Goal: Information Seeking & Learning: Learn about a topic

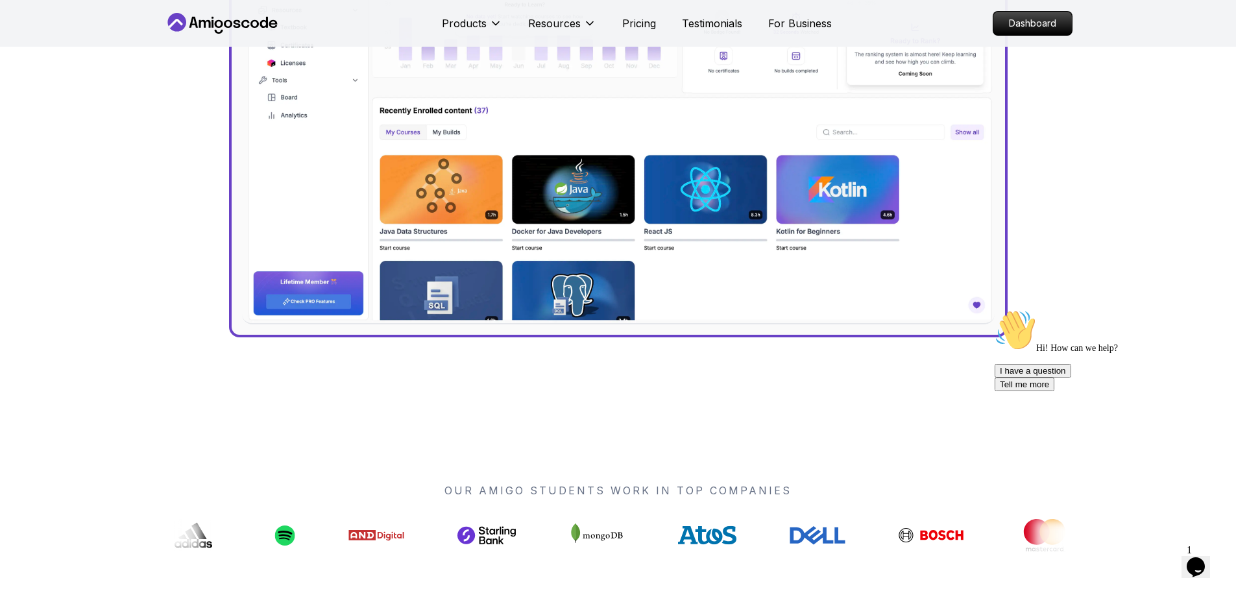
scroll to position [462, 0]
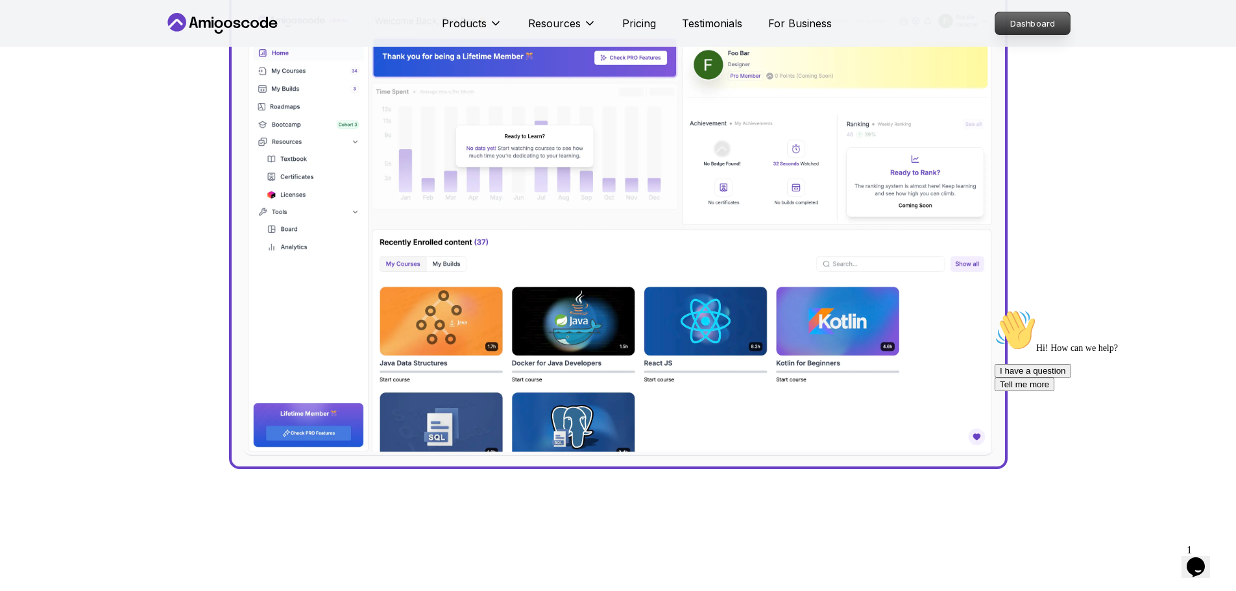
click at [1045, 30] on p "Dashboard" at bounding box center [1032, 23] width 75 height 22
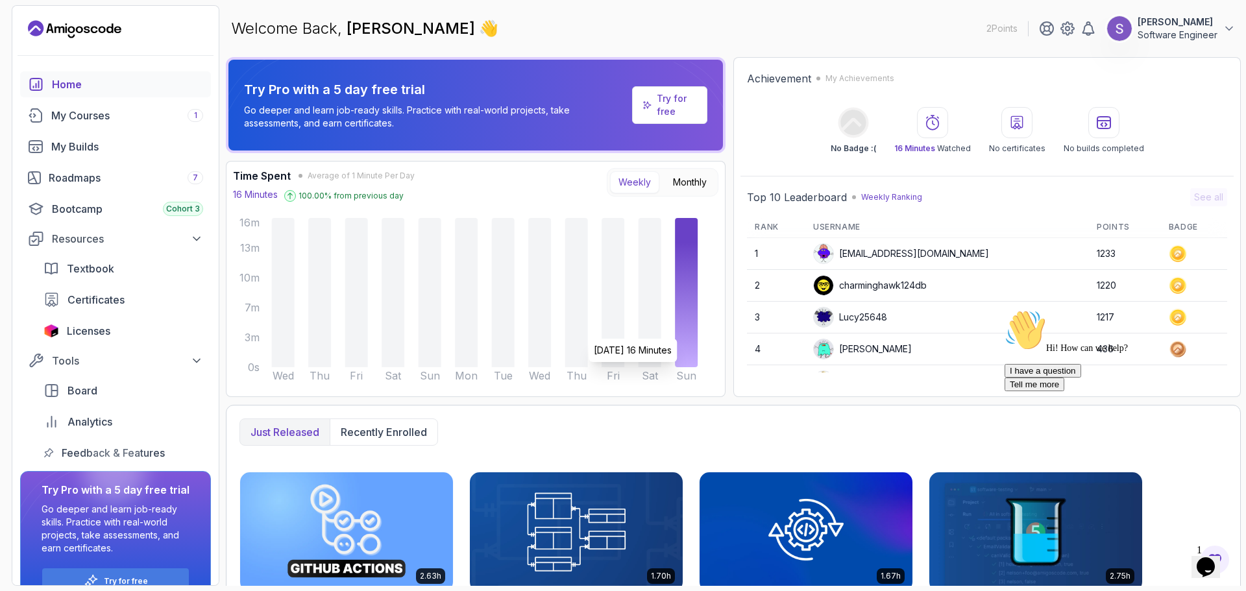
click at [686, 332] on icon at bounding box center [686, 292] width 23 height 149
click at [73, 123] on div "My Courses 1" at bounding box center [127, 116] width 152 height 16
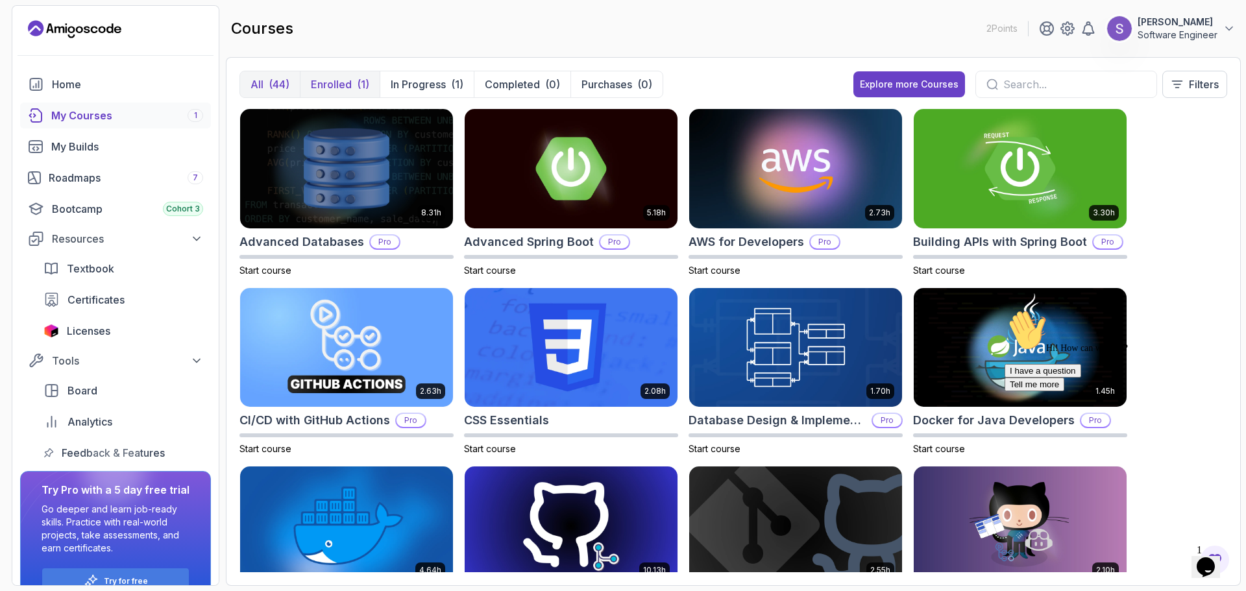
click at [341, 88] on p "Enrolled" at bounding box center [331, 85] width 41 height 16
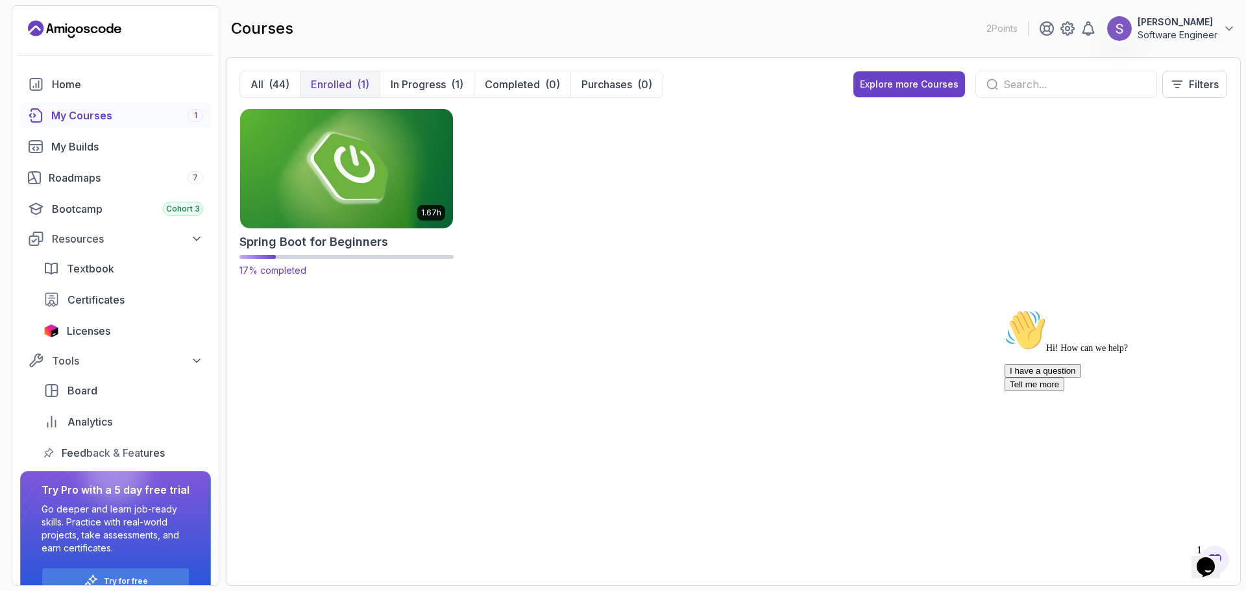
click at [337, 181] on img at bounding box center [346, 168] width 223 height 125
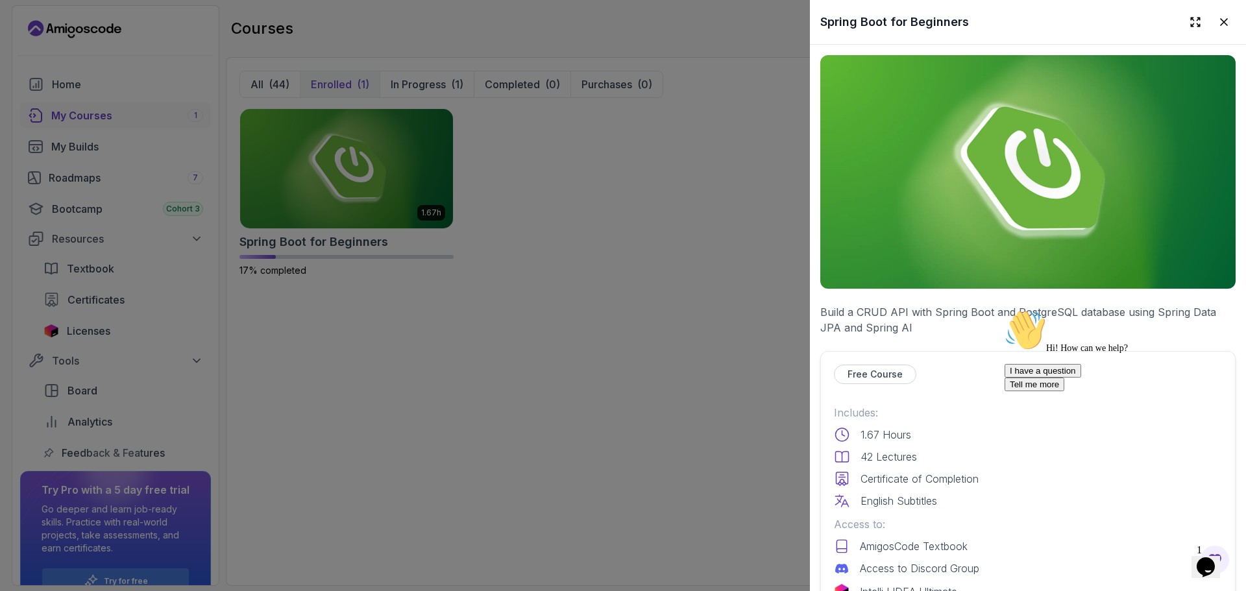
click at [285, 162] on div at bounding box center [623, 295] width 1246 height 591
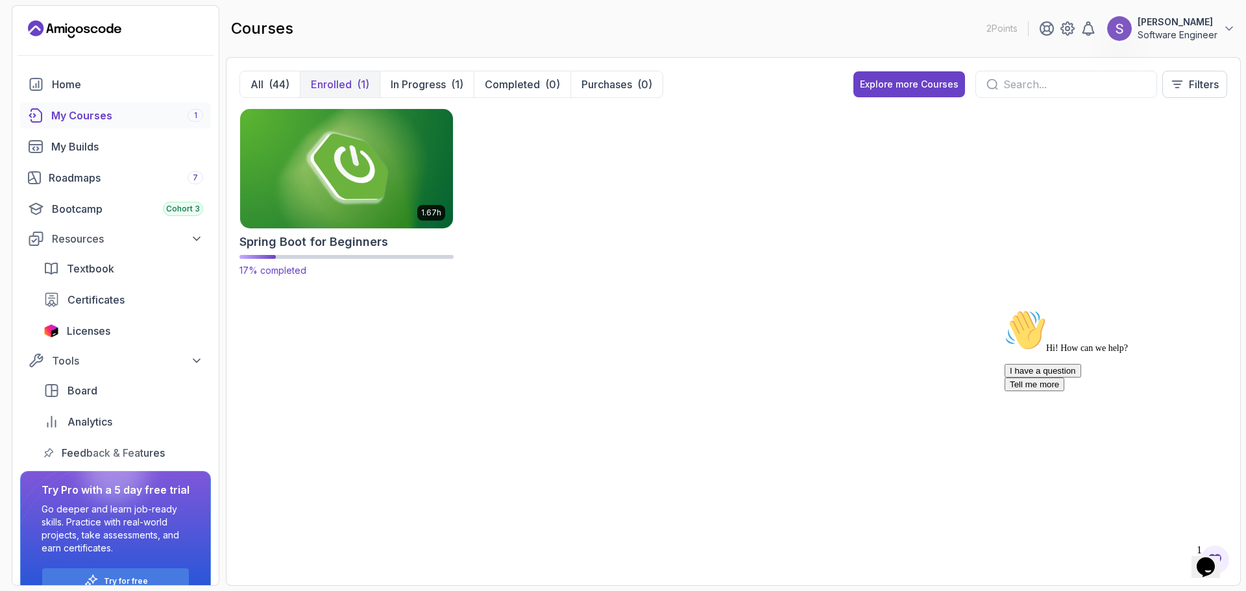
click at [405, 165] on img at bounding box center [346, 168] width 223 height 125
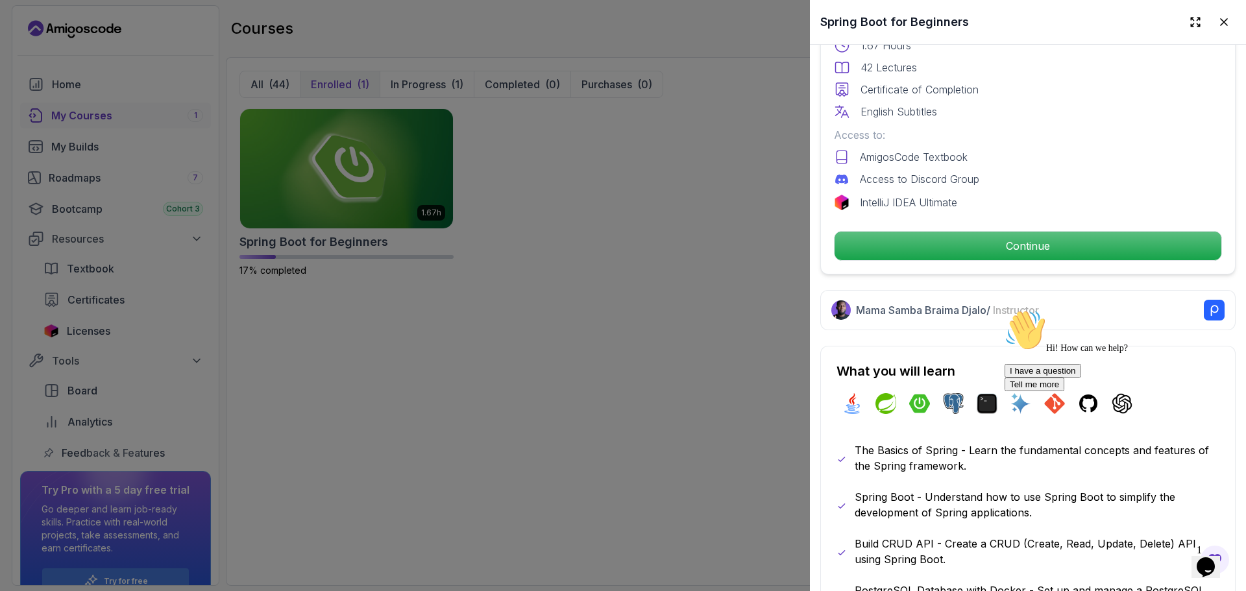
scroll to position [381, 0]
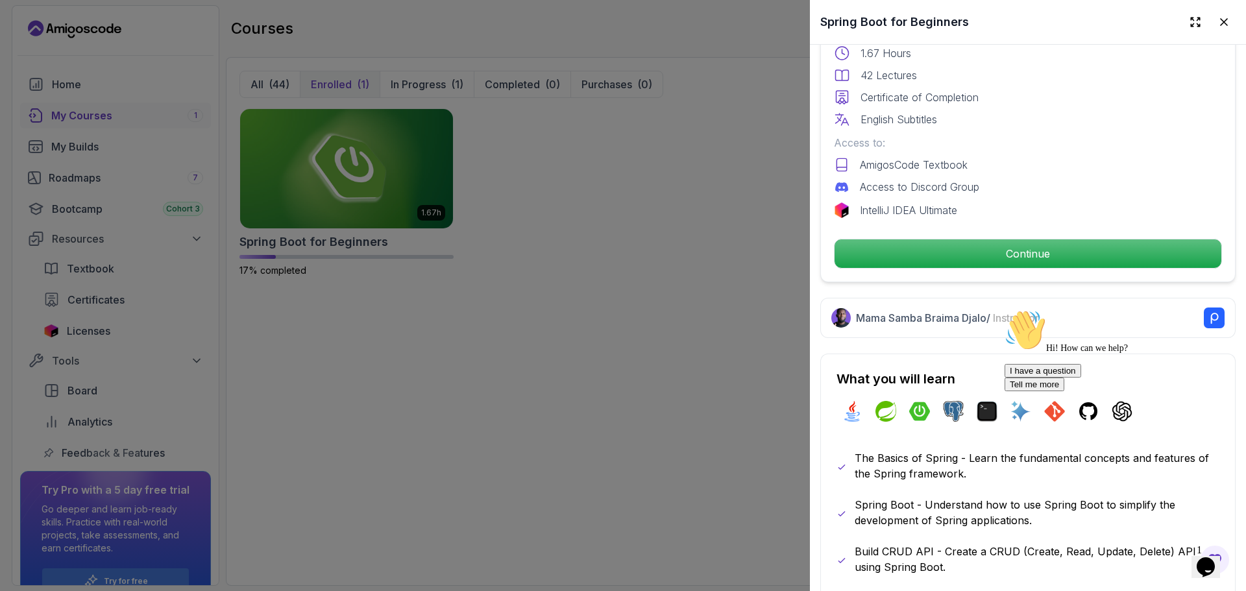
click at [1033, 267] on div "Free Course Includes: 1.67 Hours 42 Lectures Certificate of Completion English …" at bounding box center [1027, 126] width 415 height 313
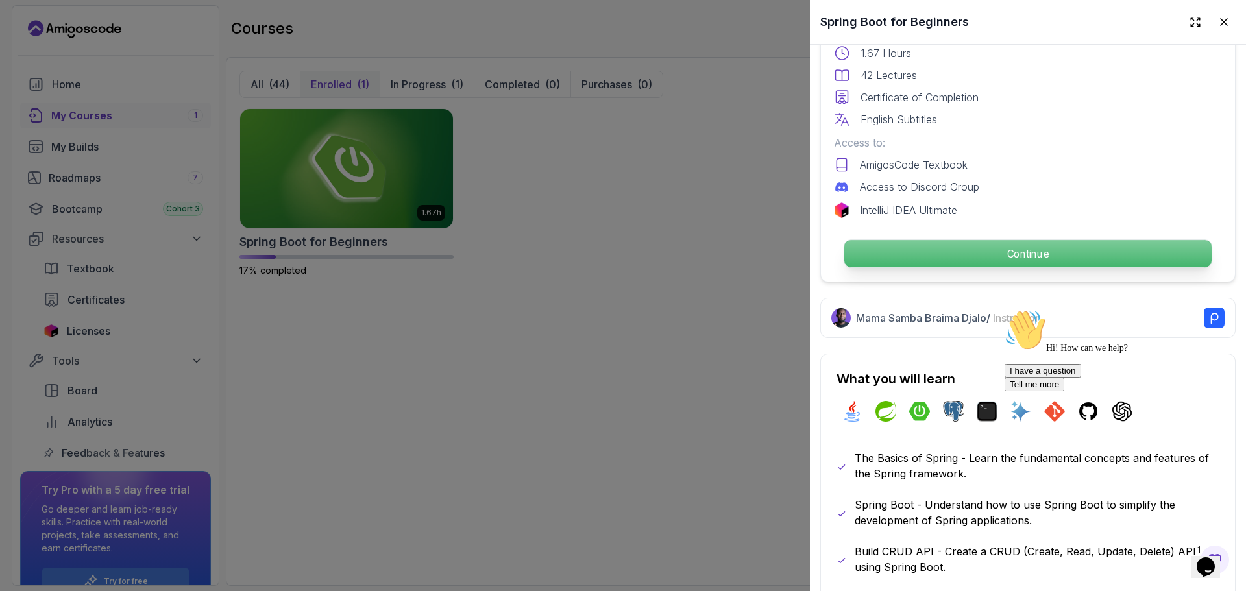
click at [991, 256] on p "Continue" at bounding box center [1027, 253] width 367 height 27
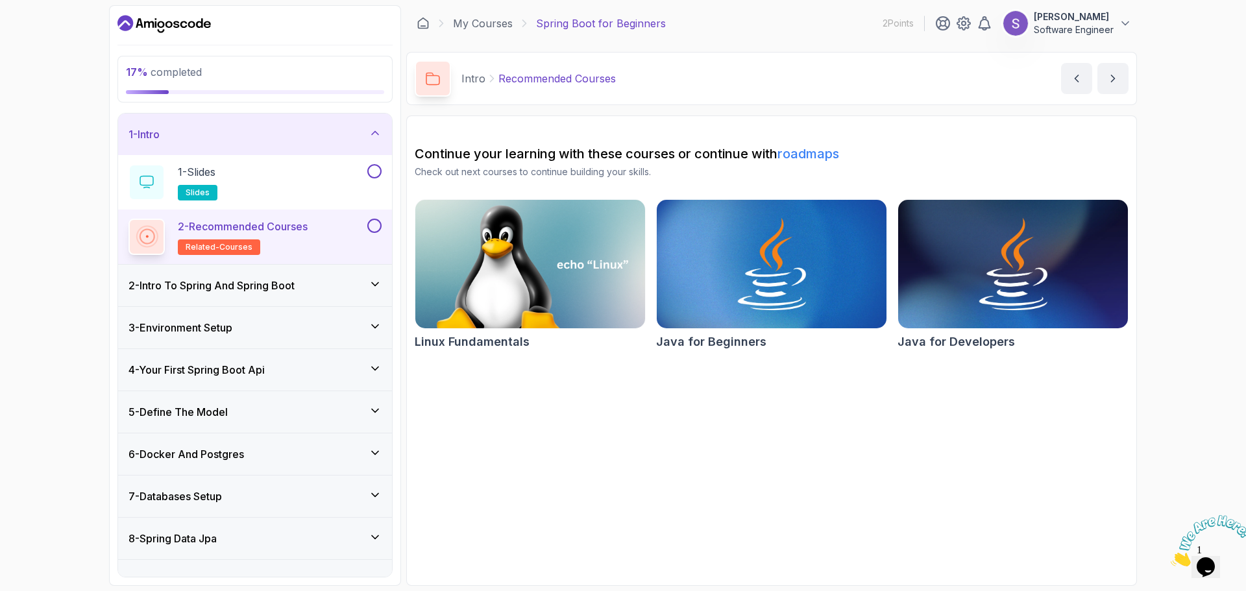
click at [375, 224] on button at bounding box center [374, 226] width 14 height 14
click at [373, 169] on button at bounding box center [374, 171] width 14 height 14
click at [377, 287] on icon at bounding box center [375, 284] width 13 height 13
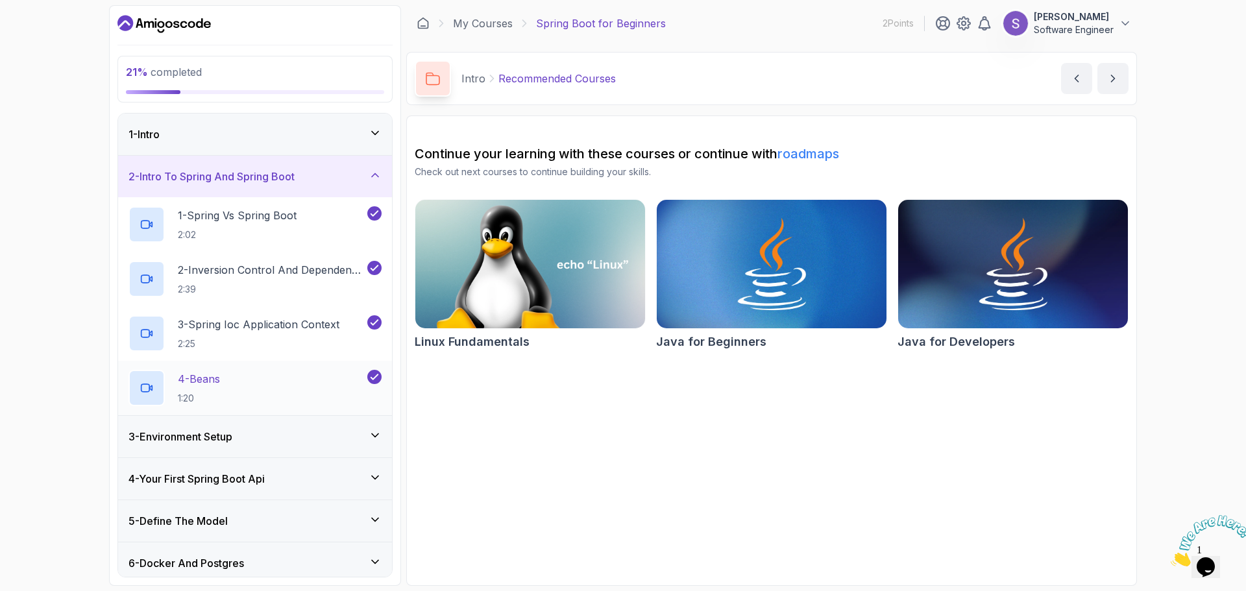
scroll to position [77, 0]
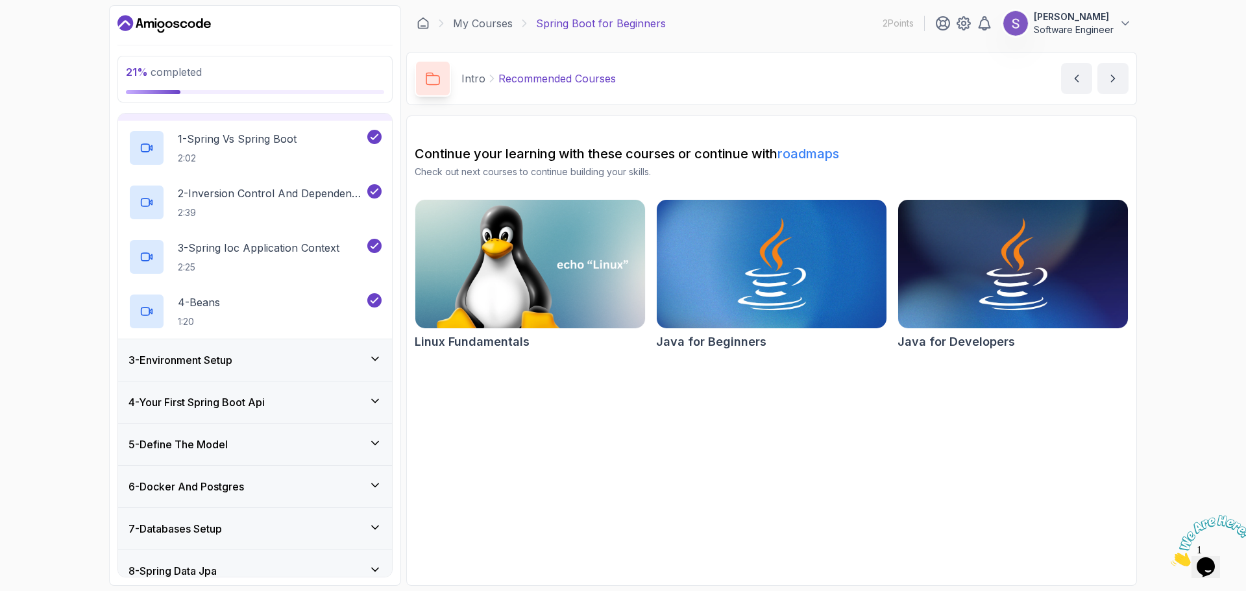
click at [375, 358] on icon at bounding box center [375, 358] width 13 height 13
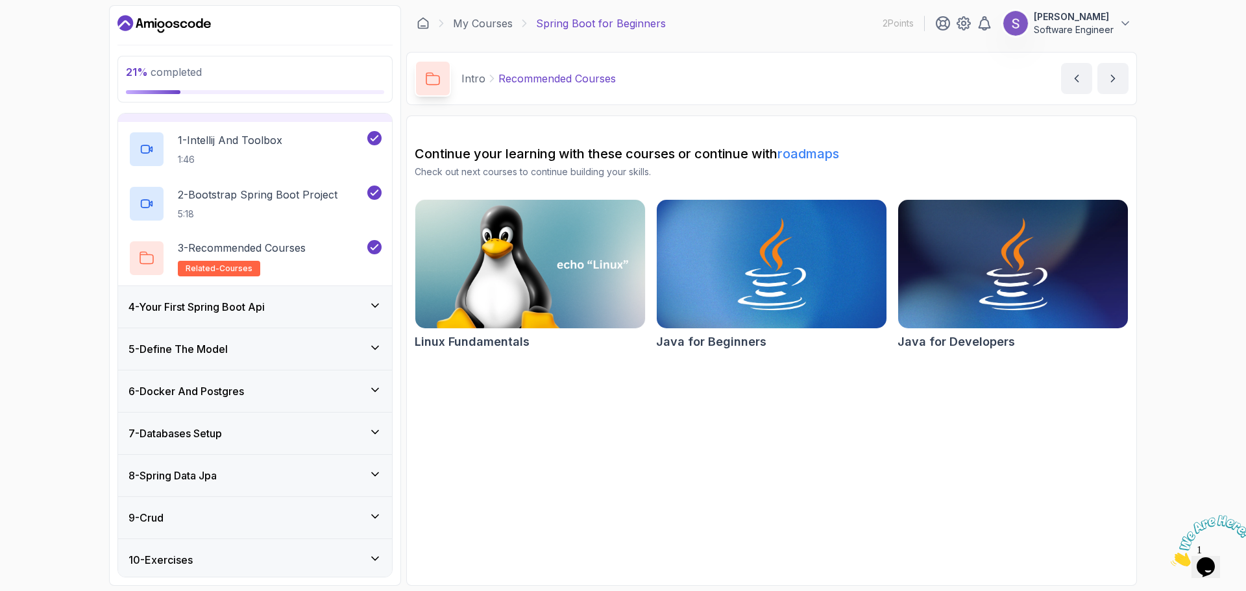
scroll to position [119, 0]
click at [373, 296] on div "4 - Your First Spring Boot Api" at bounding box center [255, 306] width 274 height 42
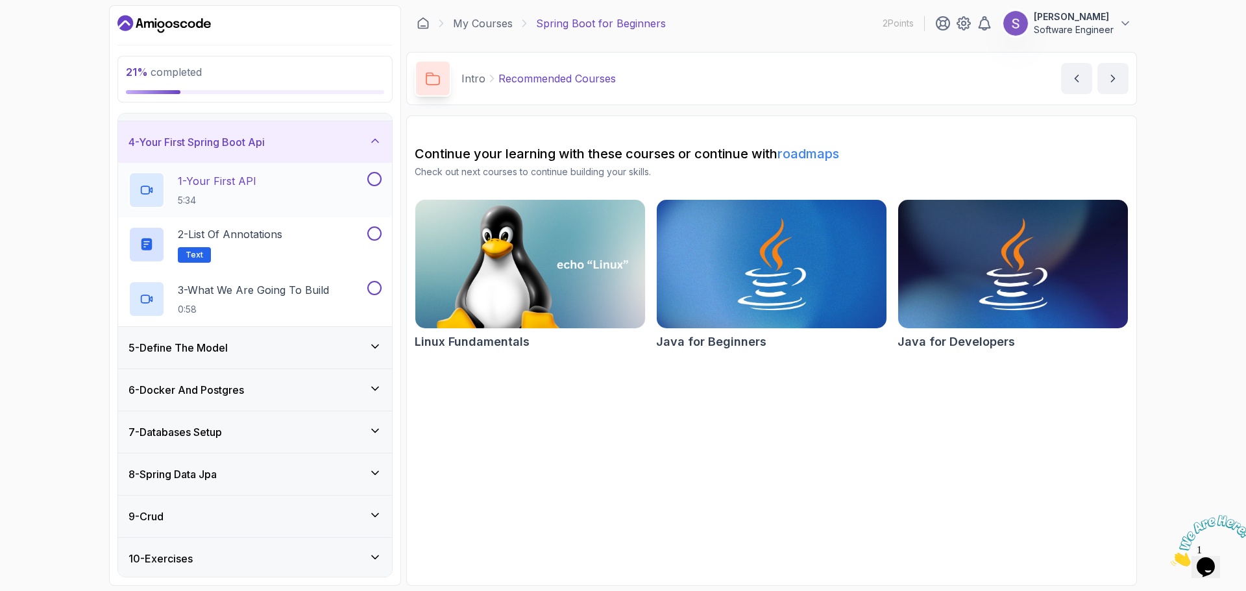
click at [240, 180] on p "1 - Your First API" at bounding box center [217, 181] width 79 height 16
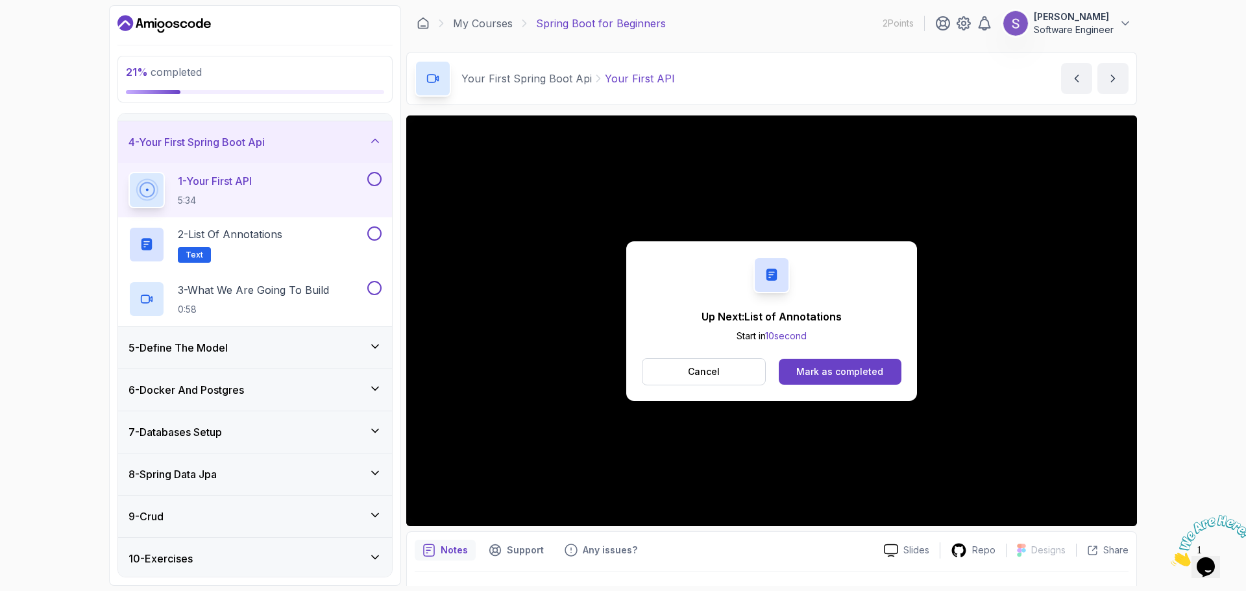
click at [760, 319] on p "Up Next: List of Annotations" at bounding box center [771, 317] width 140 height 16
click at [688, 377] on button "Cancel" at bounding box center [704, 371] width 124 height 27
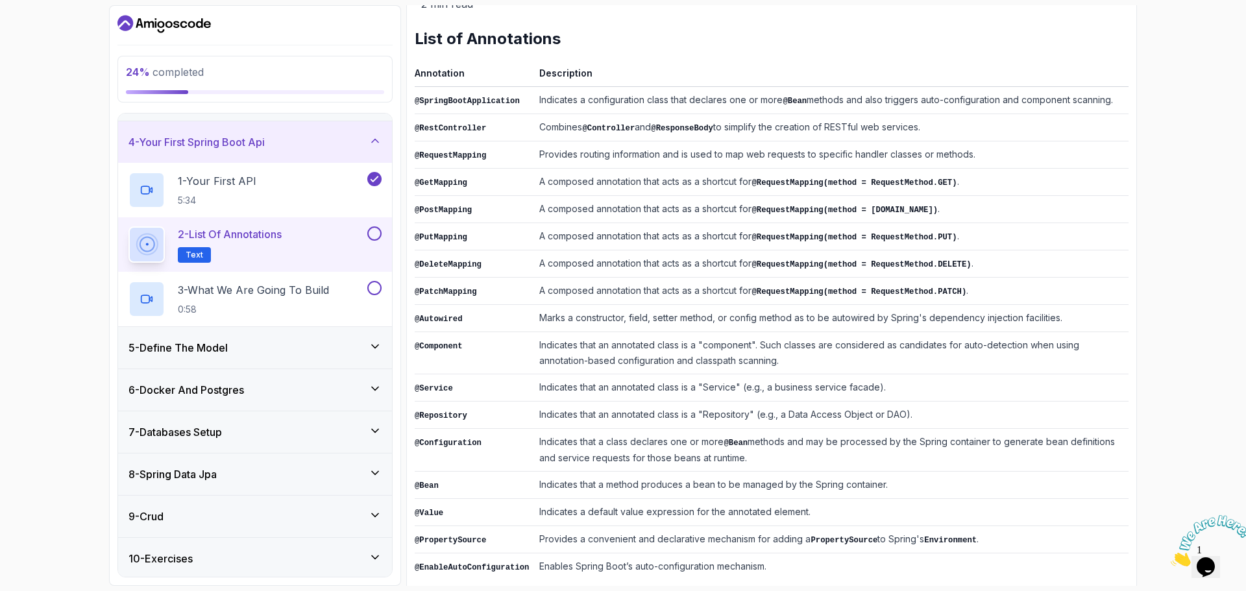
scroll to position [189, 0]
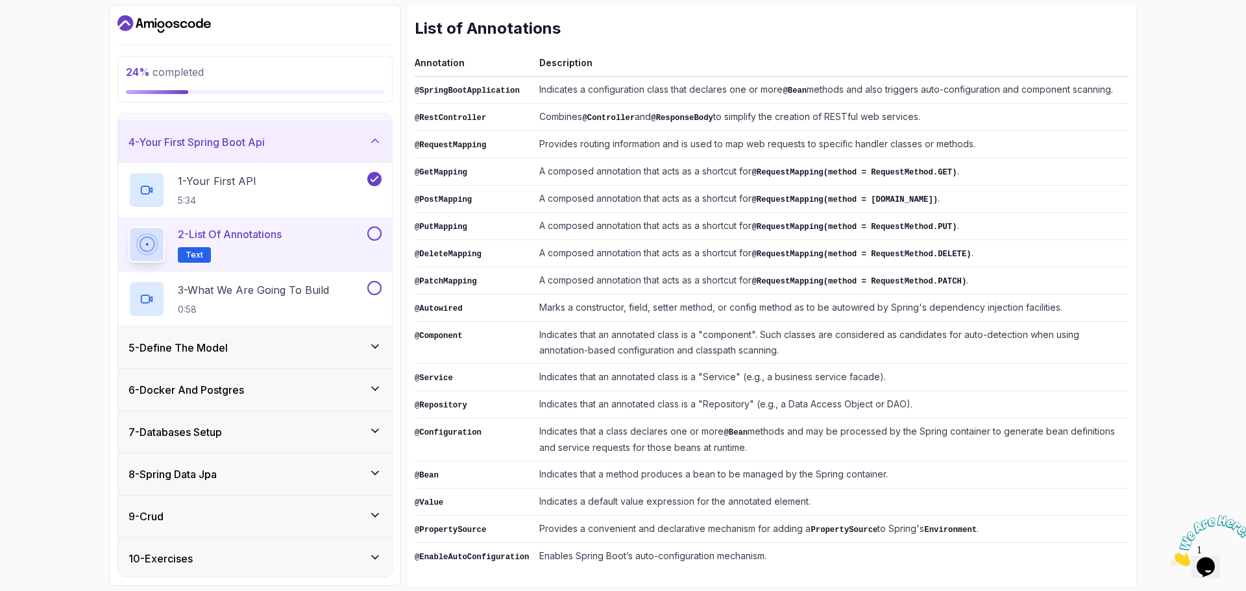
click at [1178, 391] on div "24 % completed 1 - Intro 2 - Intro To Spring And Spring Boot 3 - Environment Se…" at bounding box center [623, 295] width 1246 height 591
click at [1015, 367] on td "Indicates that an annotated class is a "Service" (e.g., a business service faca…" at bounding box center [831, 377] width 594 height 27
click at [304, 293] on p "3 - What We Are Going To Build" at bounding box center [253, 290] width 151 height 16
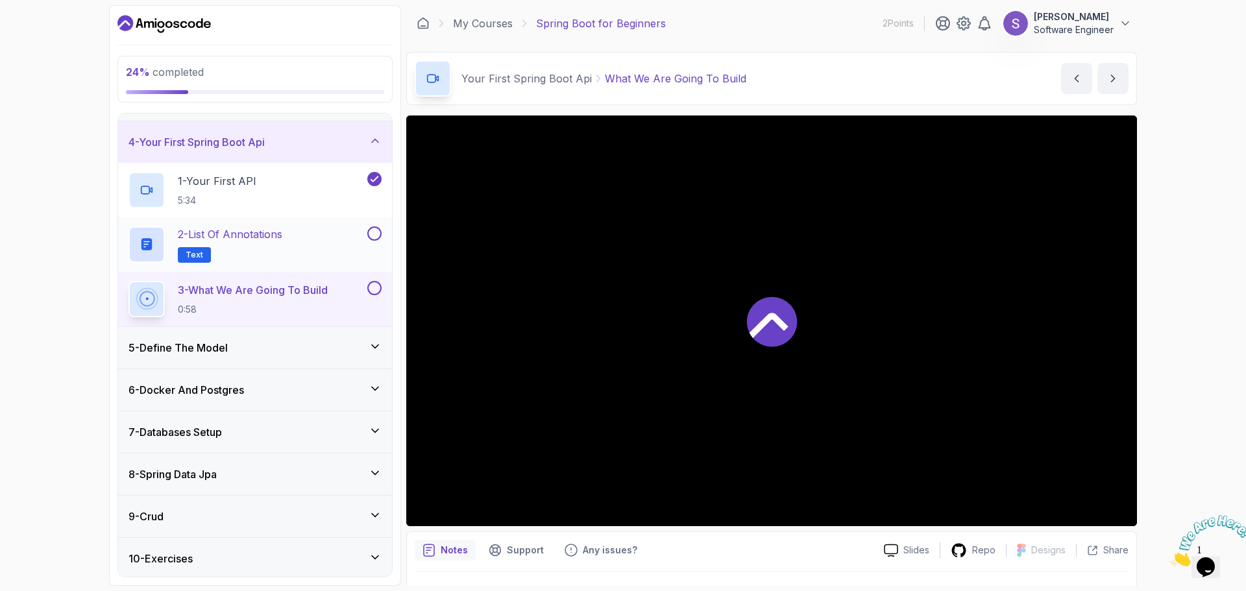
click at [372, 234] on button at bounding box center [374, 233] width 14 height 14
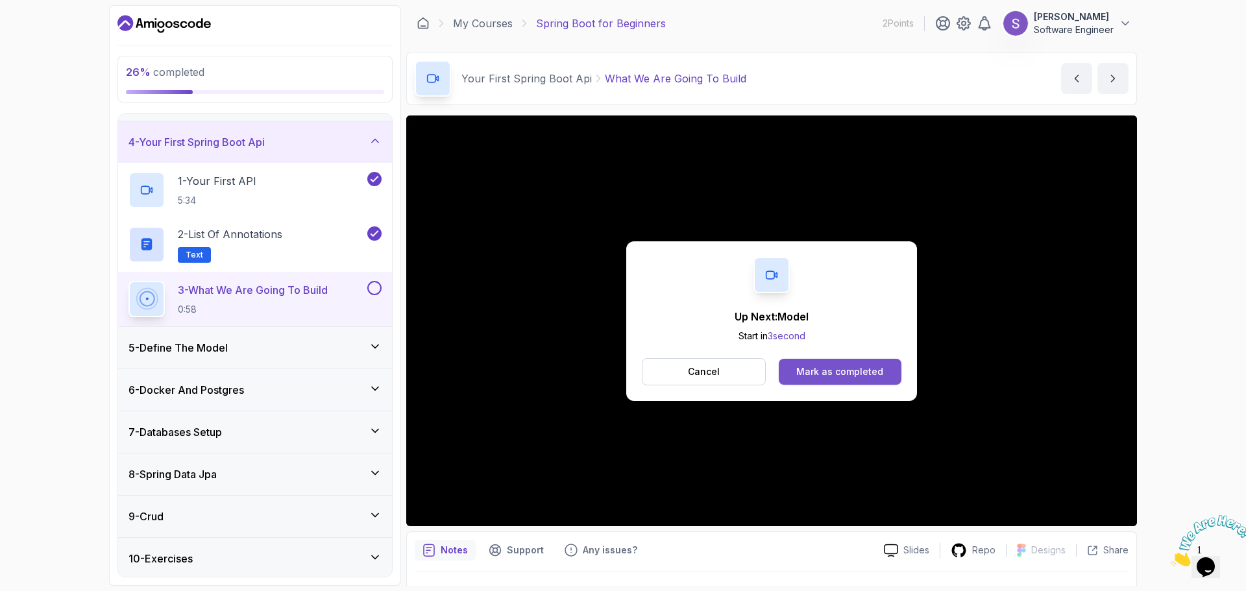
click at [823, 365] on div "Mark as completed" at bounding box center [839, 371] width 87 height 13
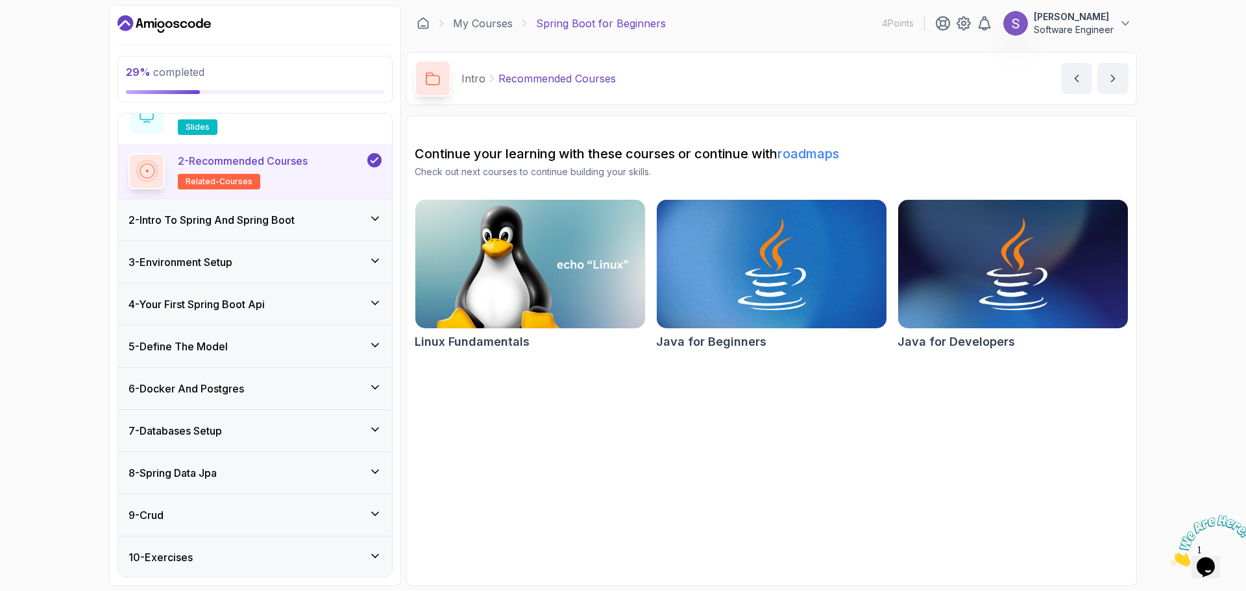
scroll to position [67, 0]
click at [378, 302] on icon at bounding box center [375, 301] width 13 height 13
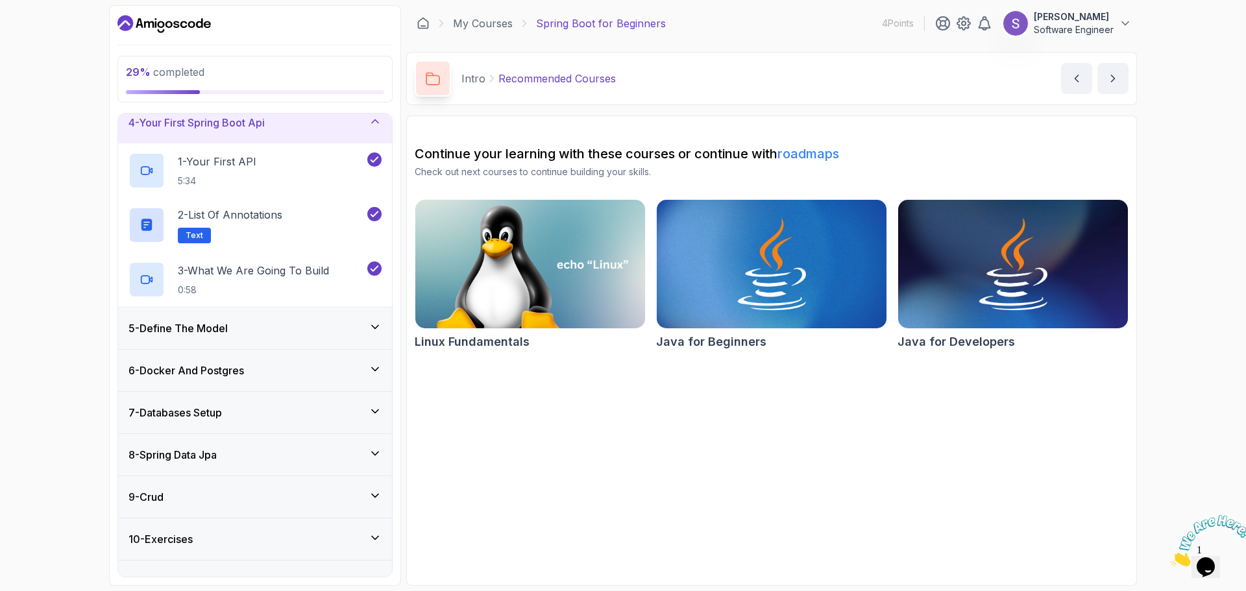
scroll to position [139, 0]
click at [375, 324] on icon at bounding box center [375, 326] width 13 height 13
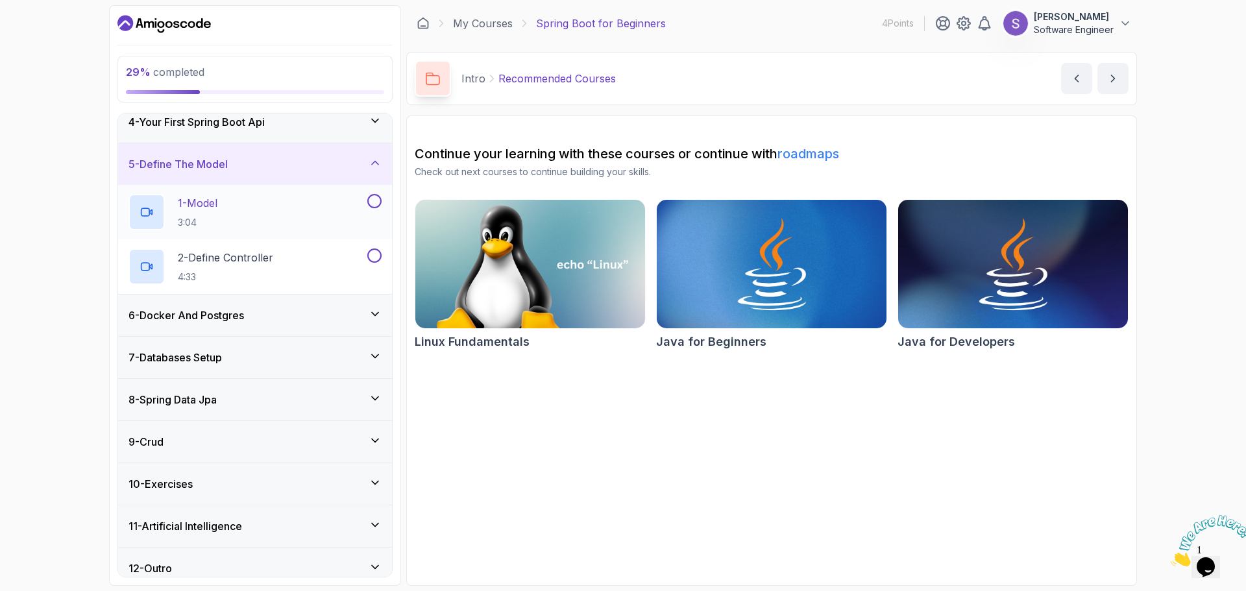
click at [217, 214] on h2 "1 - Model 3:04" at bounding box center [198, 212] width 40 height 34
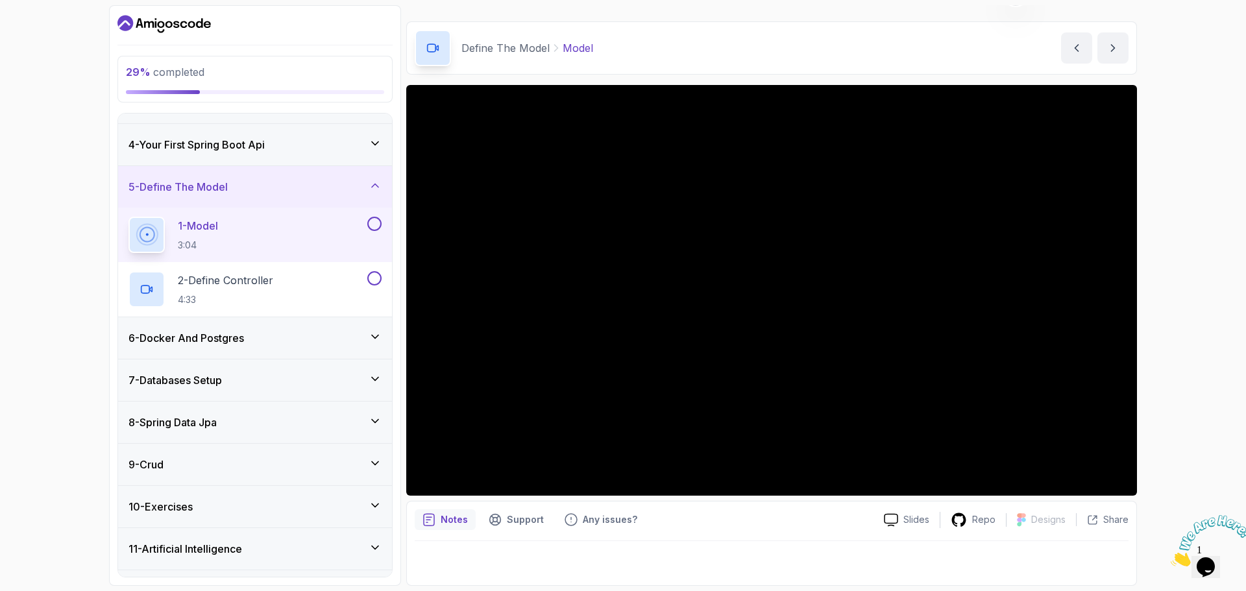
scroll to position [121, 0]
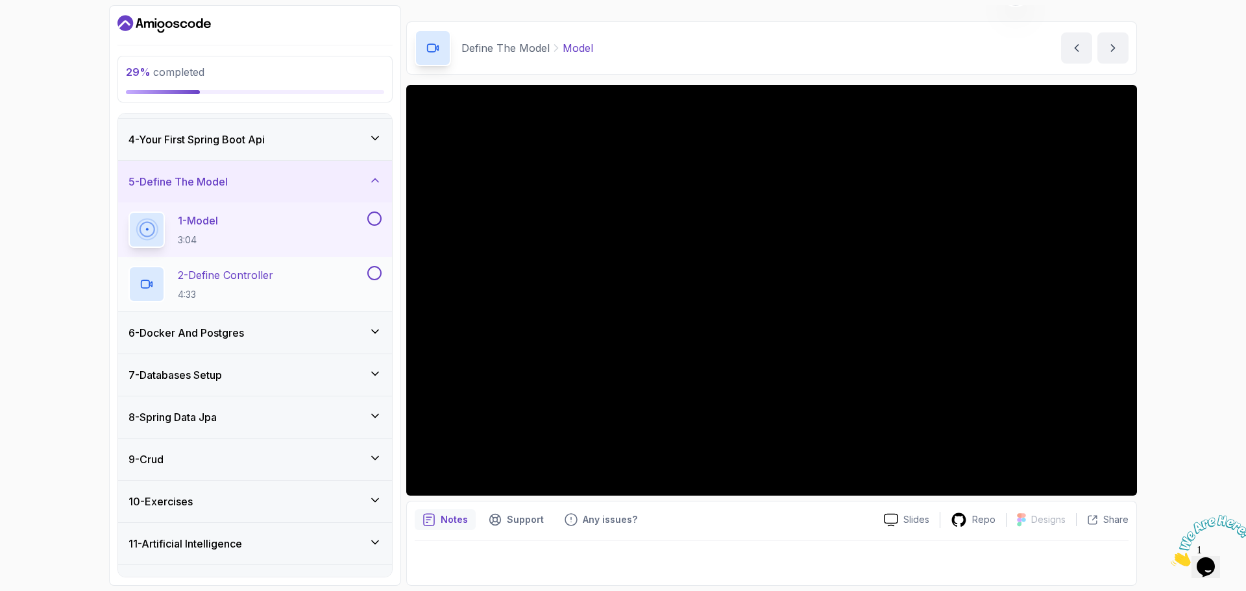
click at [224, 272] on p "2 - Define Controller" at bounding box center [225, 275] width 95 height 16
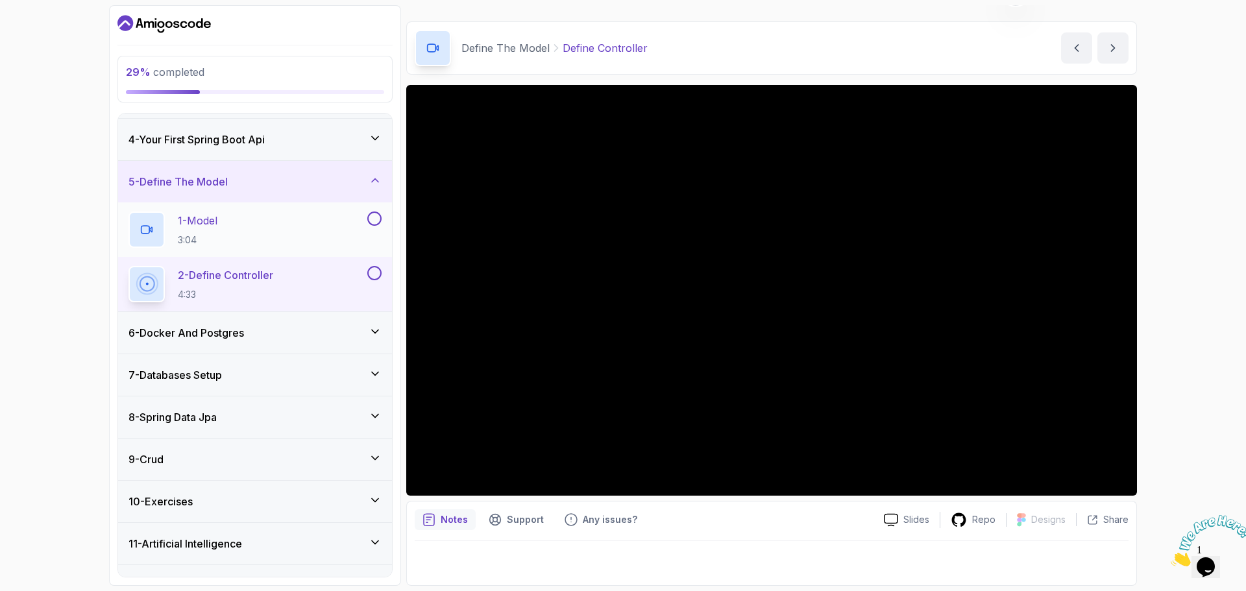
click at [227, 233] on div "1 - Model 3:04" at bounding box center [246, 230] width 236 height 36
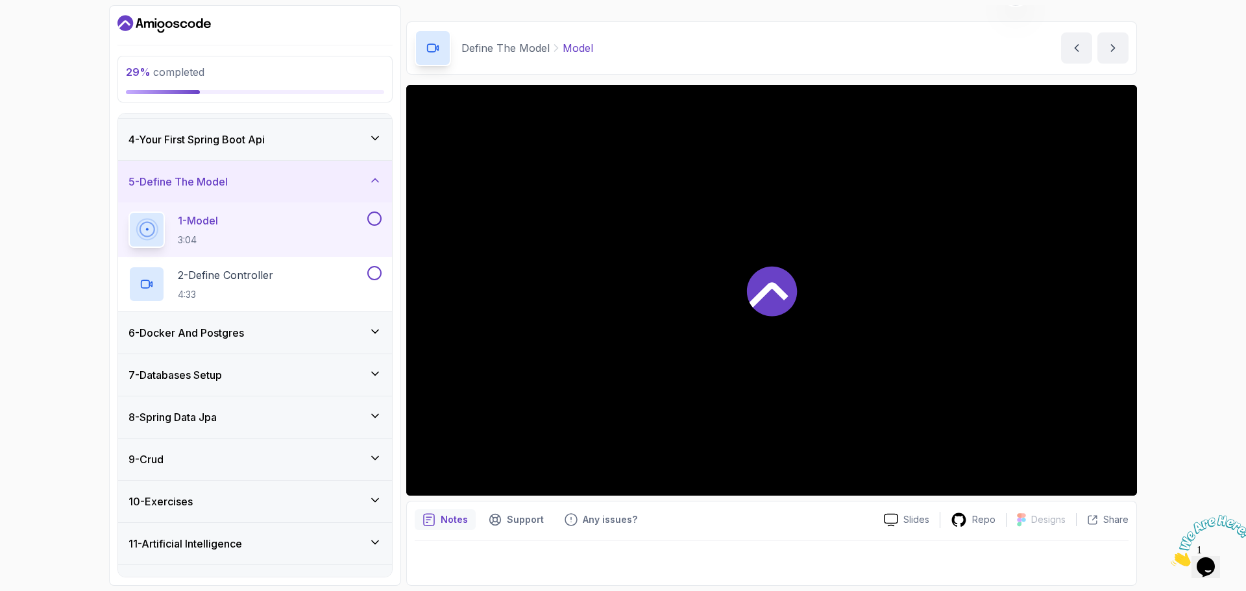
click at [205, 221] on p "1 - Model" at bounding box center [198, 221] width 40 height 16
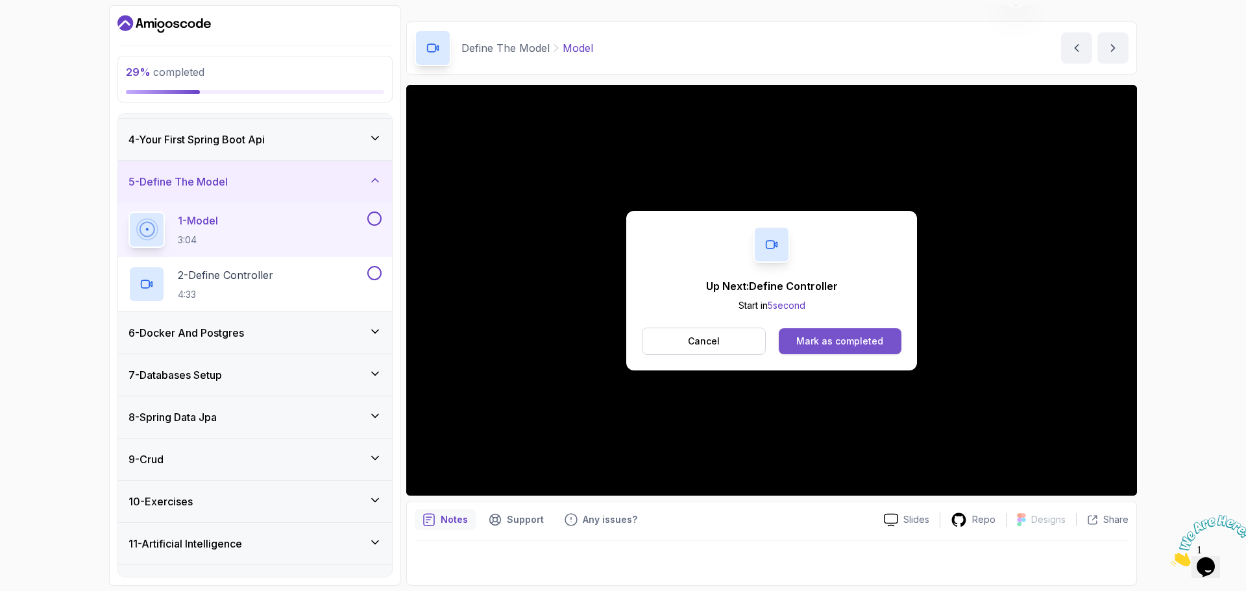
click at [827, 339] on div "Mark as completed" at bounding box center [839, 341] width 87 height 13
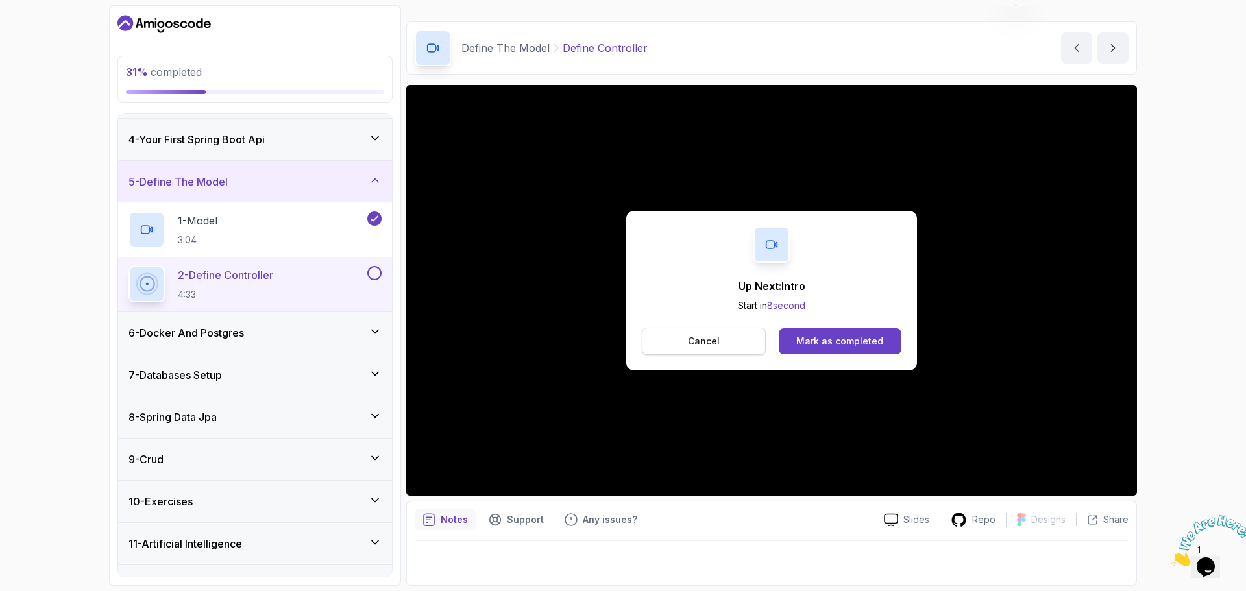
click at [705, 343] on p "Cancel" at bounding box center [704, 341] width 32 height 13
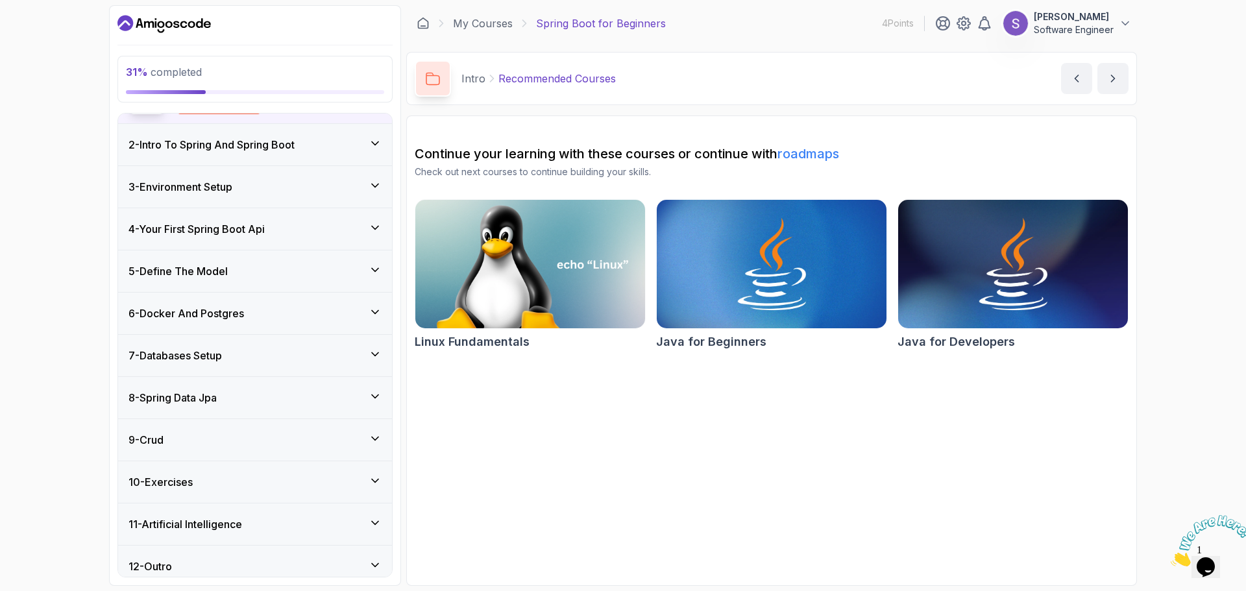
scroll to position [151, 0]
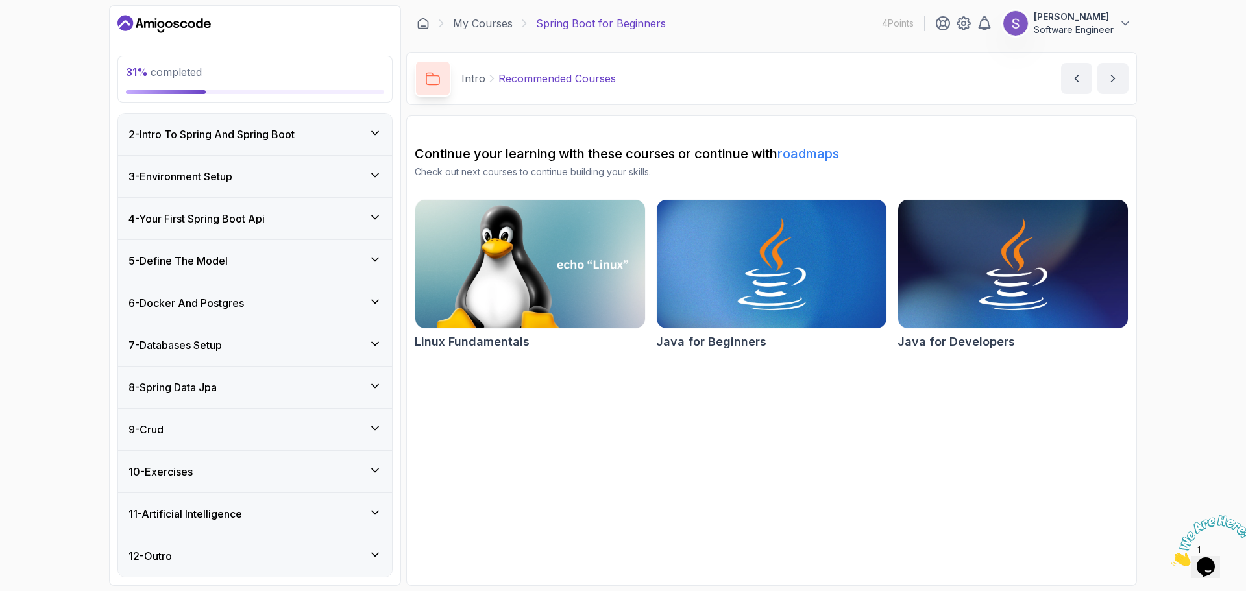
click at [375, 257] on icon at bounding box center [375, 259] width 13 height 13
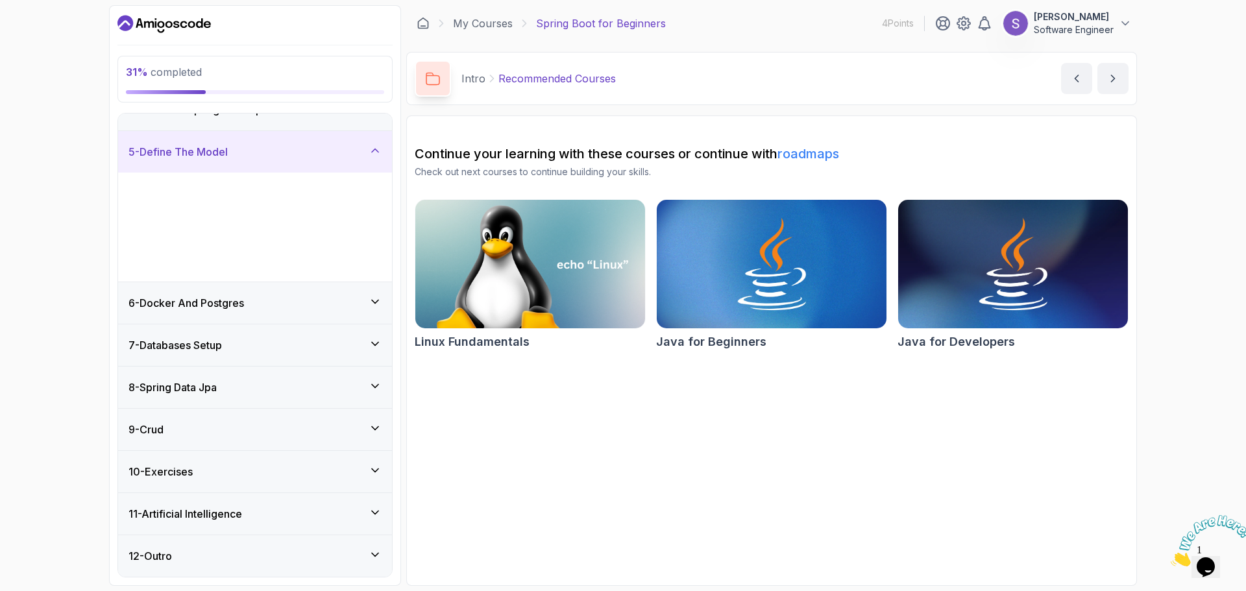
scroll to position [42, 0]
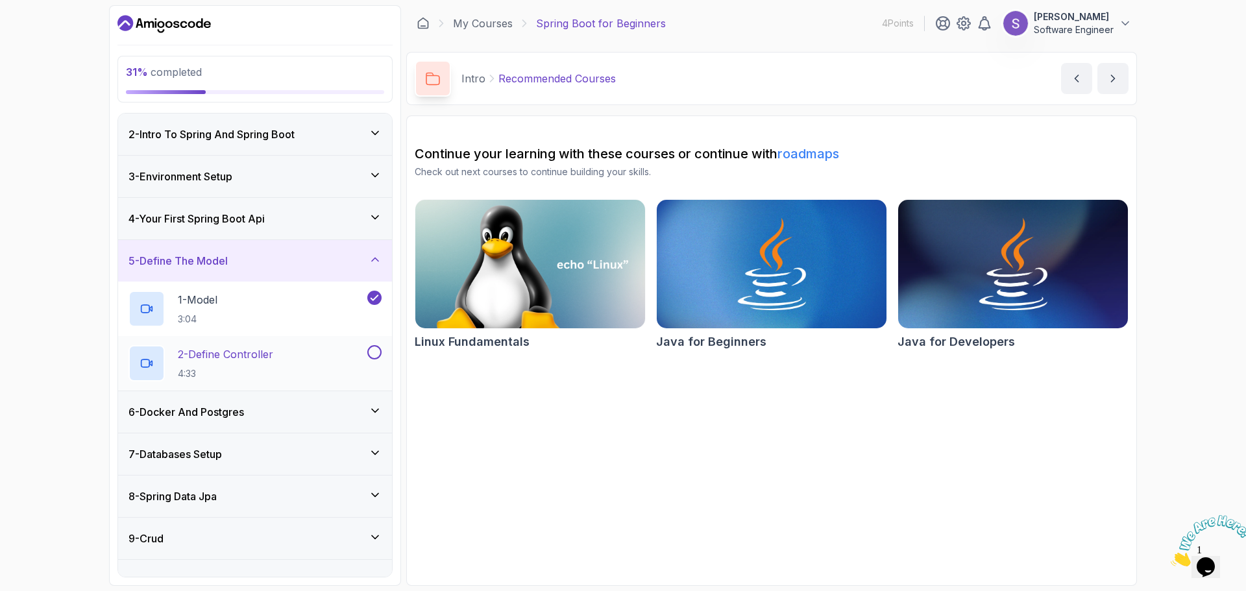
click at [248, 356] on p "2 - Define Controller" at bounding box center [225, 354] width 95 height 16
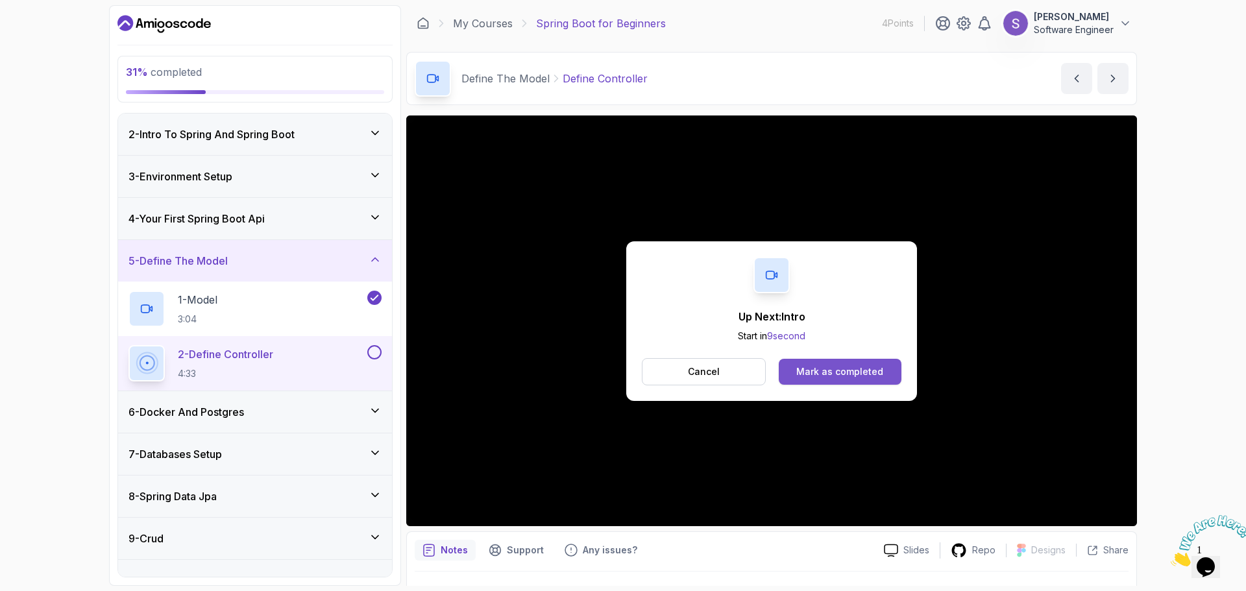
click at [829, 369] on div "Mark as completed" at bounding box center [839, 371] width 87 height 13
